Goal: Navigation & Orientation: Understand site structure

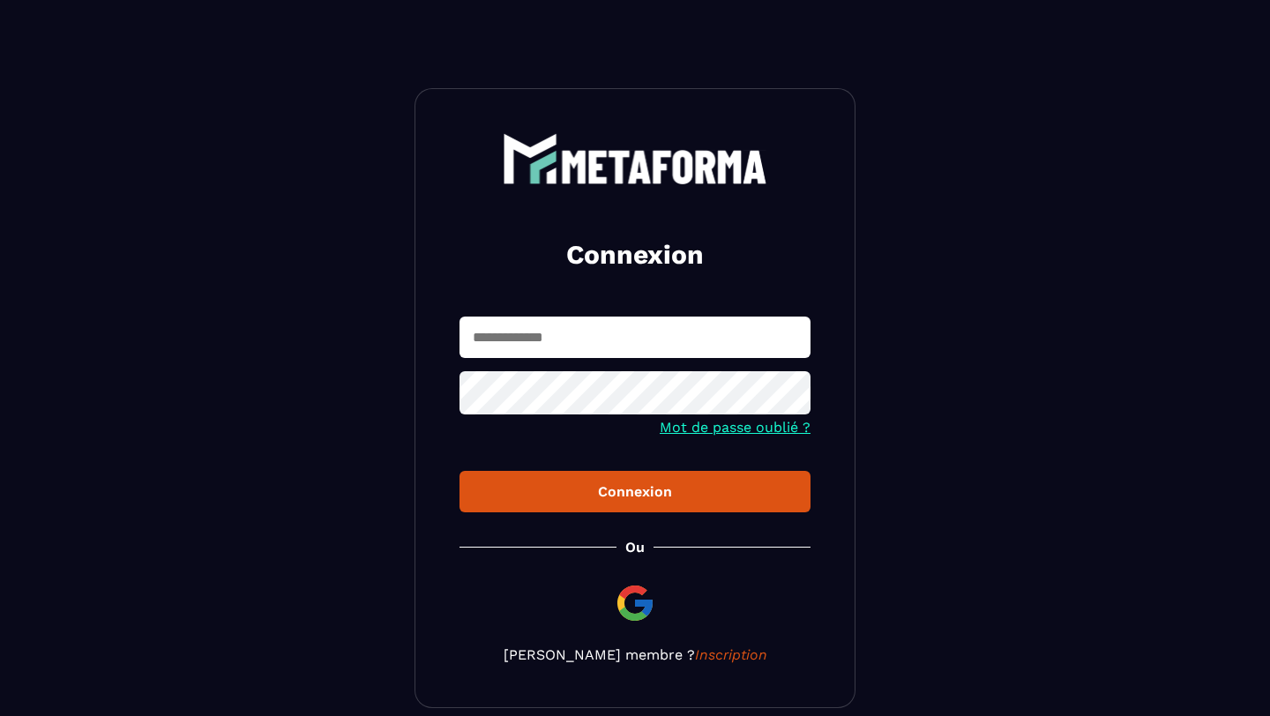
click at [536, 337] on input "text" at bounding box center [634, 337] width 351 height 41
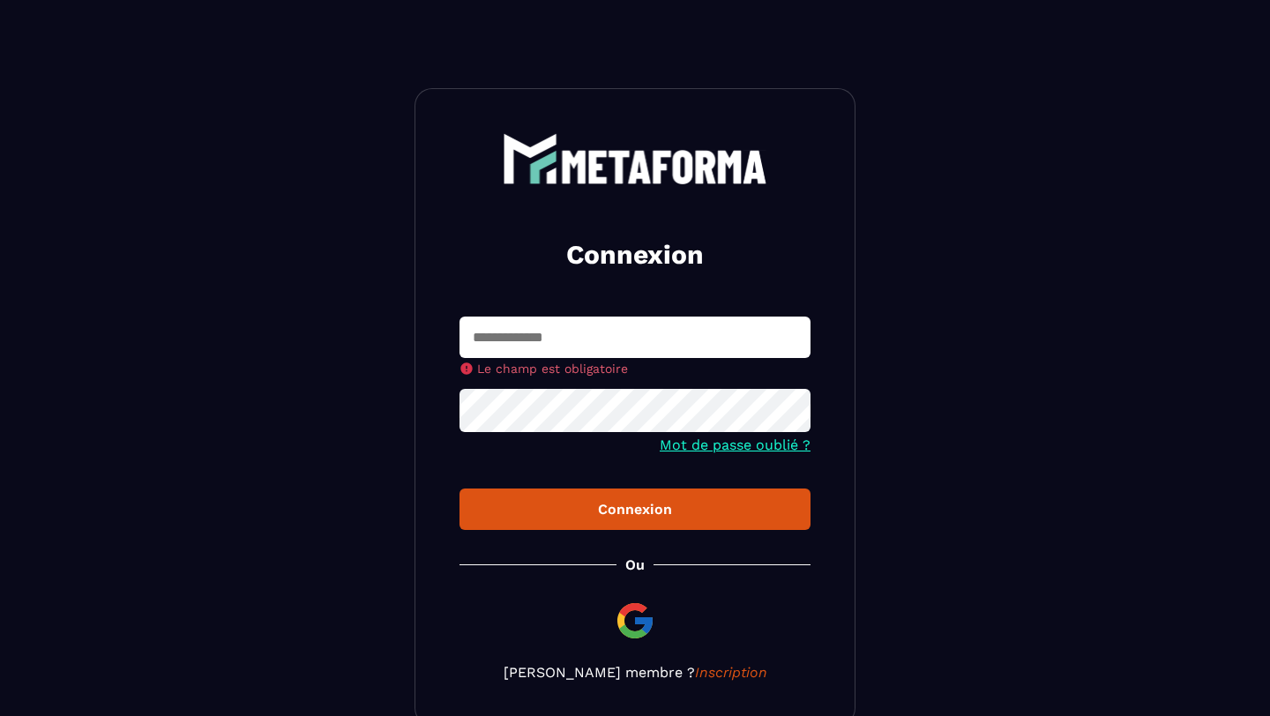
type input "**********"
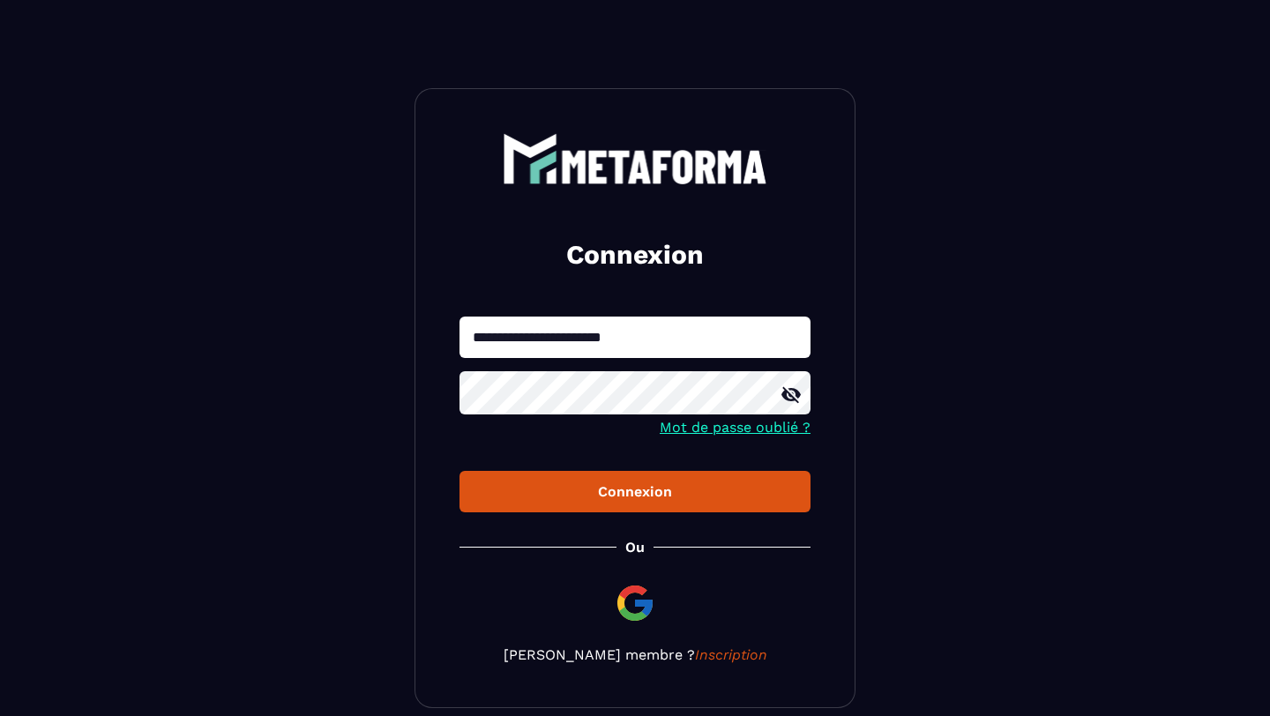
click at [588, 497] on div "Connexion" at bounding box center [635, 491] width 323 height 17
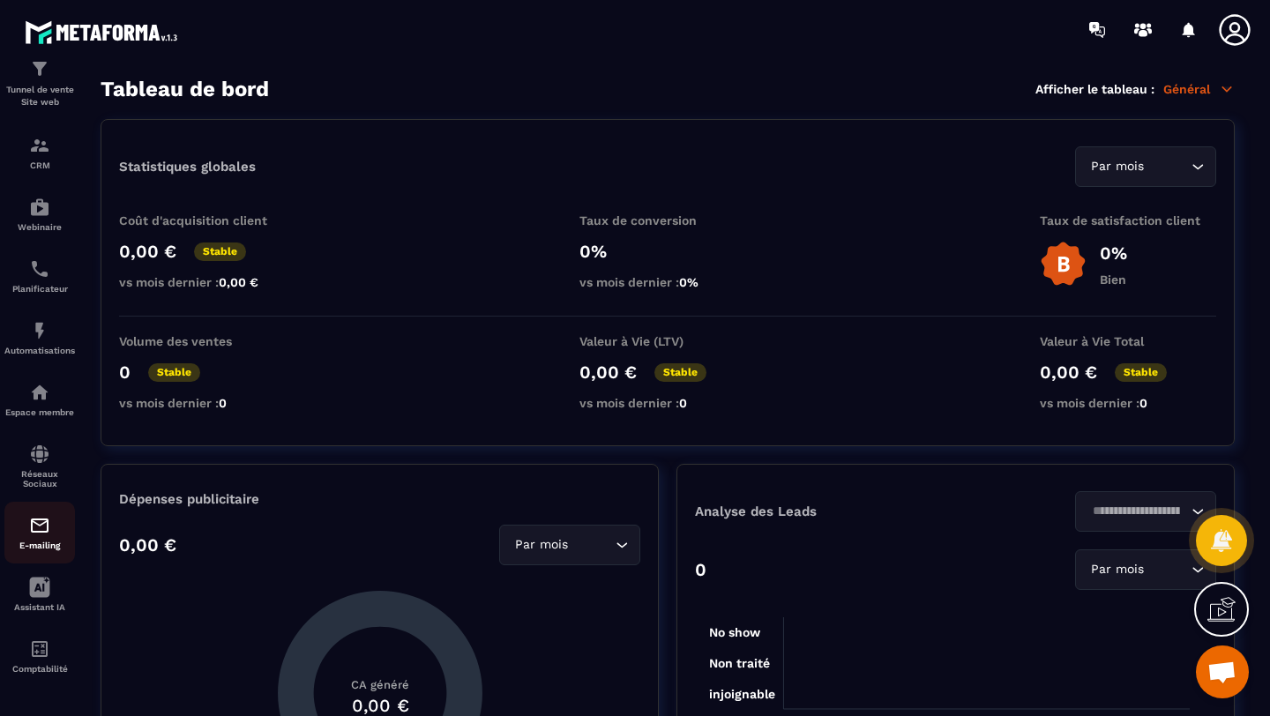
scroll to position [99, 0]
click at [34, 639] on img at bounding box center [39, 649] width 21 height 21
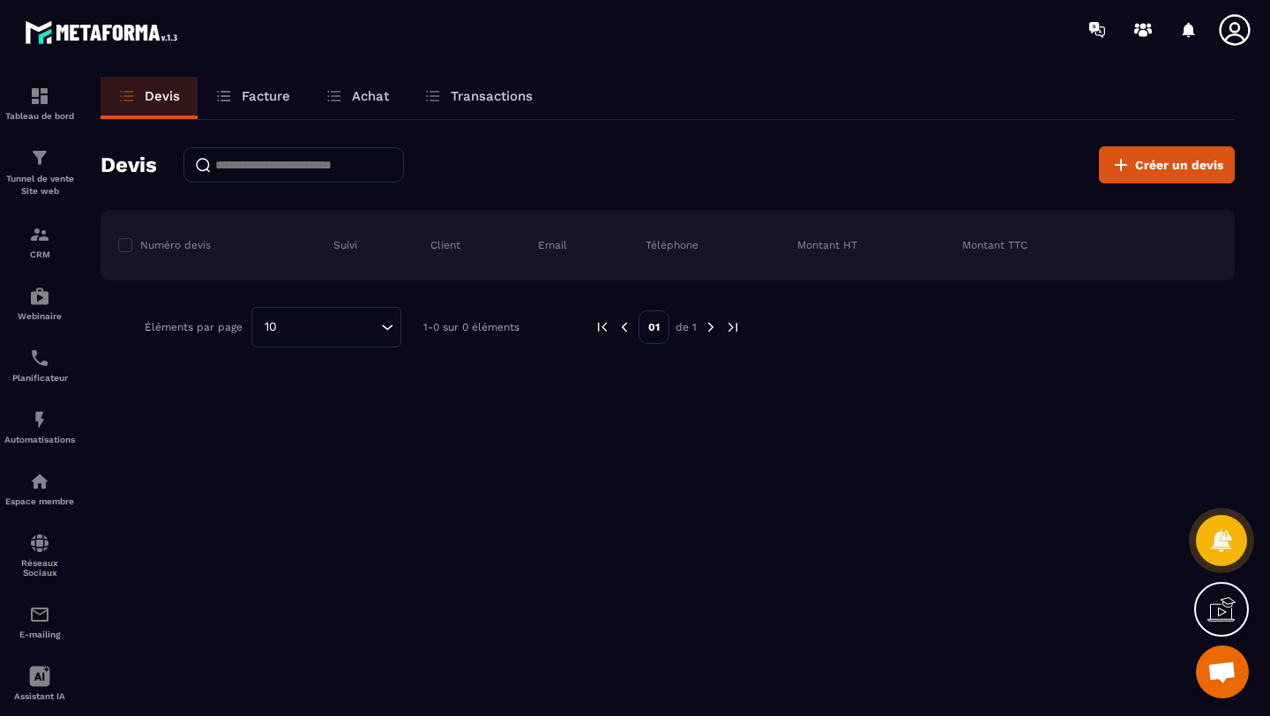
click at [268, 107] on link "Facture" at bounding box center [253, 98] width 110 height 42
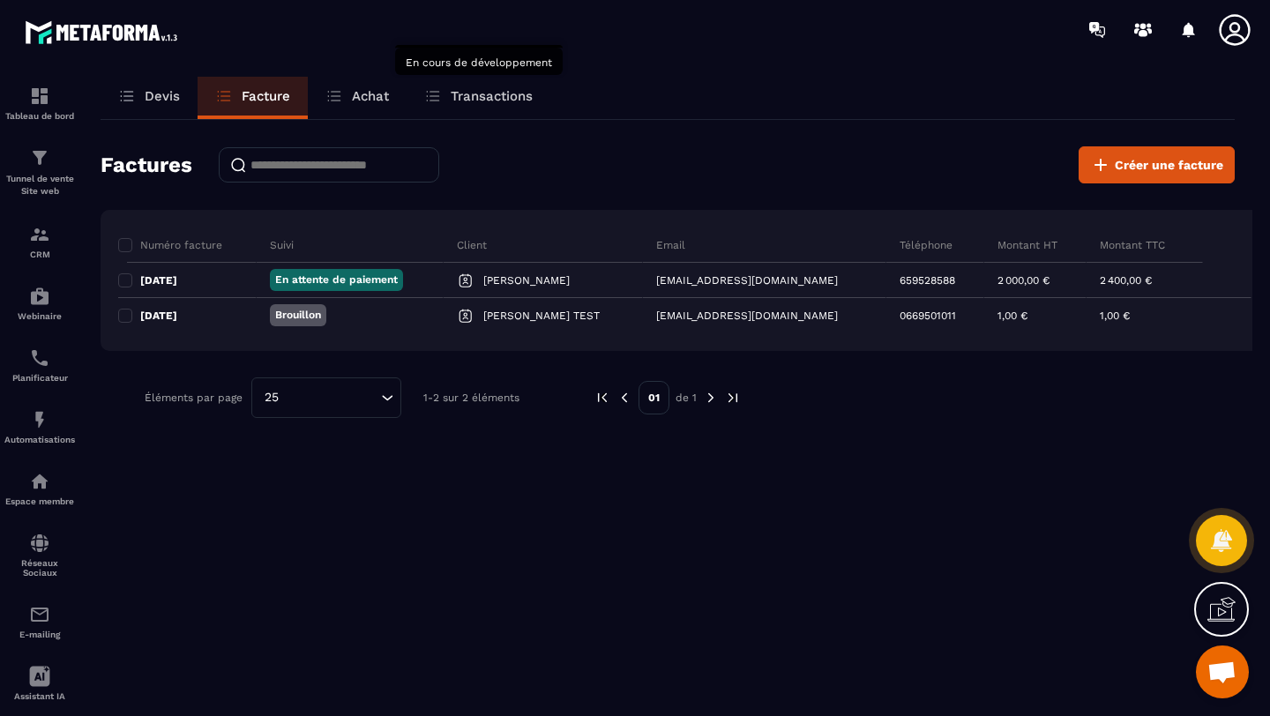
click at [502, 93] on p "Transactions" at bounding box center [492, 96] width 82 height 16
click at [379, 97] on p "Achat" at bounding box center [370, 96] width 37 height 16
click at [36, 104] on img at bounding box center [39, 96] width 21 height 21
